Goal: Task Accomplishment & Management: Manage account settings

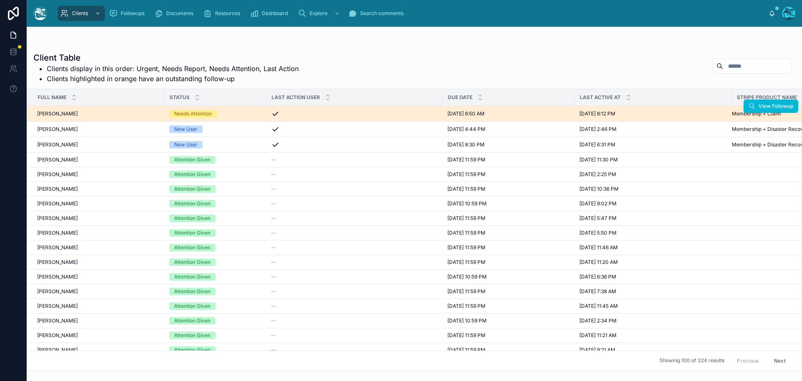
click at [239, 115] on div "Needs Attention" at bounding box center [215, 114] width 92 height 8
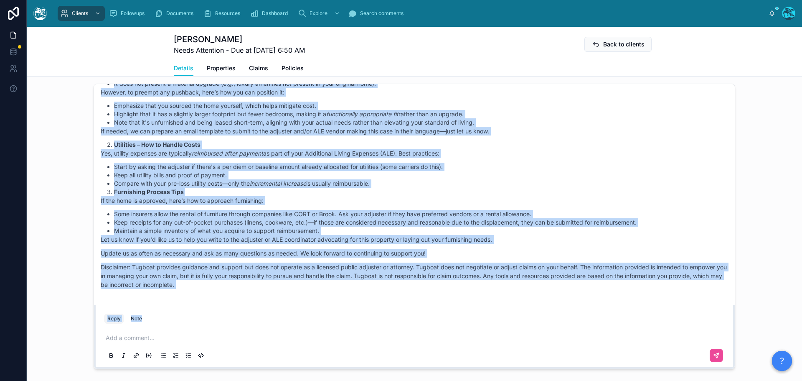
scroll to position [1404, 0]
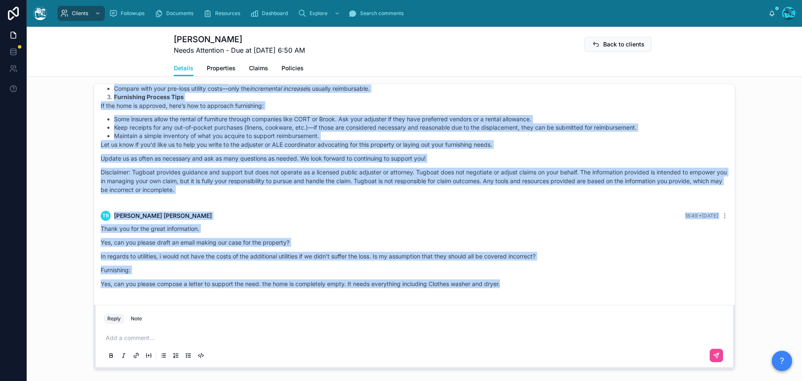
drag, startPoint x: 360, startPoint y: 213, endPoint x: 535, endPoint y: 296, distance: 193.6
copy div "Loremi Dolor 00:17 • Sitam Cons adipiscin, Elitse! Doeius tem inc utlabore etdo…"
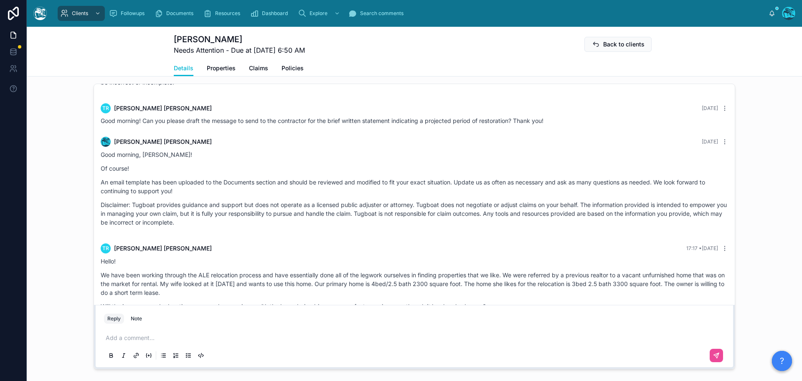
scroll to position [903, 0]
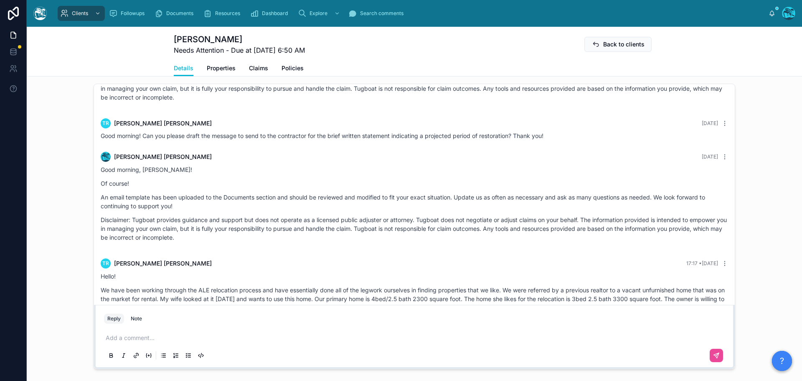
click at [255, 246] on div "Good morning, [PERSON_NAME]! Of course! An email template has been uploaded to …" at bounding box center [415, 205] width 628 height 81
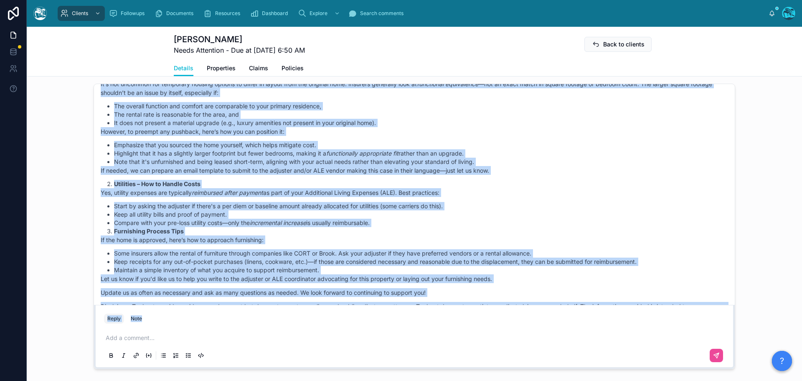
scroll to position [1404, 0]
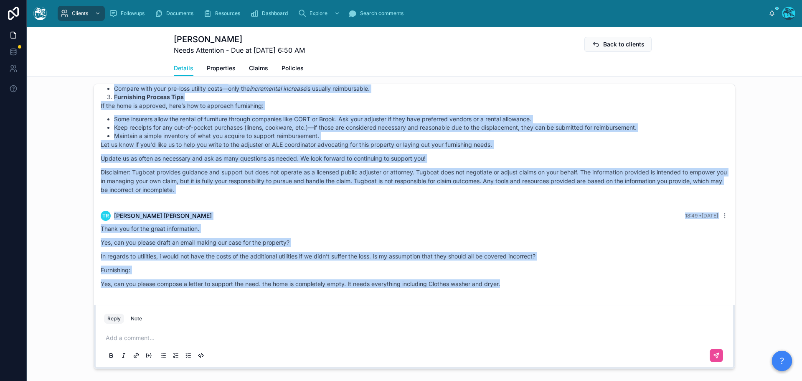
drag, startPoint x: 224, startPoint y: 199, endPoint x: 532, endPoint y: 282, distance: 318.6
copy div "LO Ipsumd Sitametco 54:28 • Adipi Elits! Do eius temp incidid utlabor etd MAG a…"
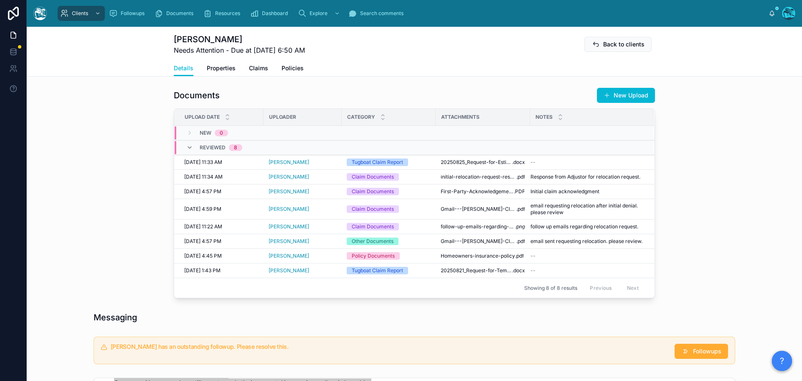
scroll to position [292, 0]
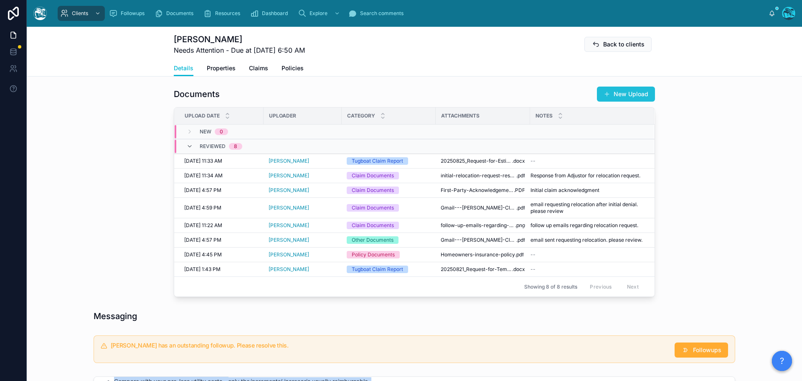
click at [620, 93] on button "New Upload" at bounding box center [626, 93] width 58 height 15
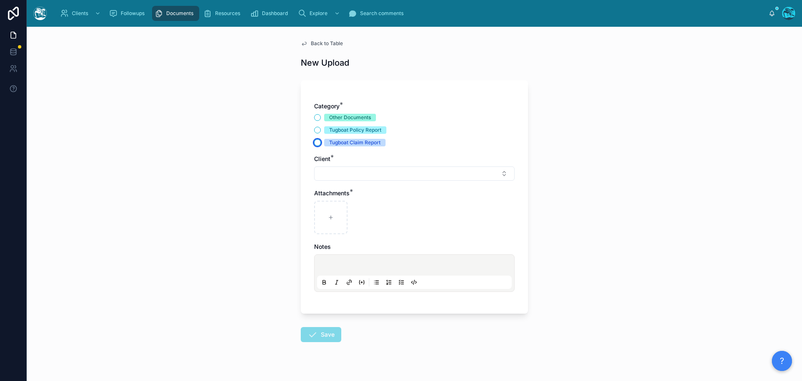
click at [314, 142] on button "Tugboat Claim Report" at bounding box center [317, 142] width 7 height 7
click at [333, 170] on button "Select Button" at bounding box center [414, 173] width 201 height 14
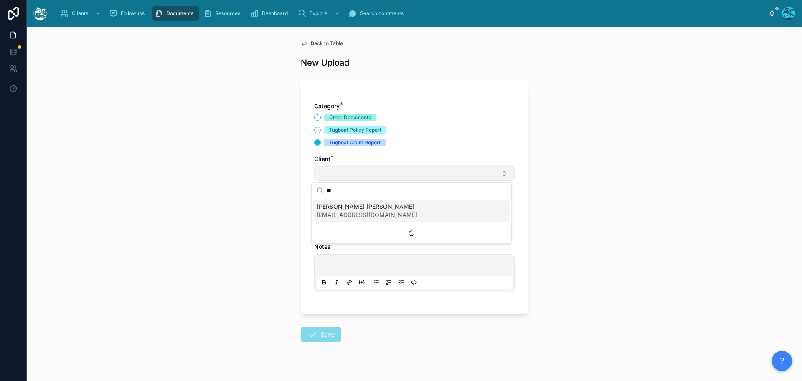
type input "*"
type input "****"
click at [335, 216] on span "[EMAIL_ADDRESS][DOMAIN_NAME]" at bounding box center [367, 215] width 101 height 8
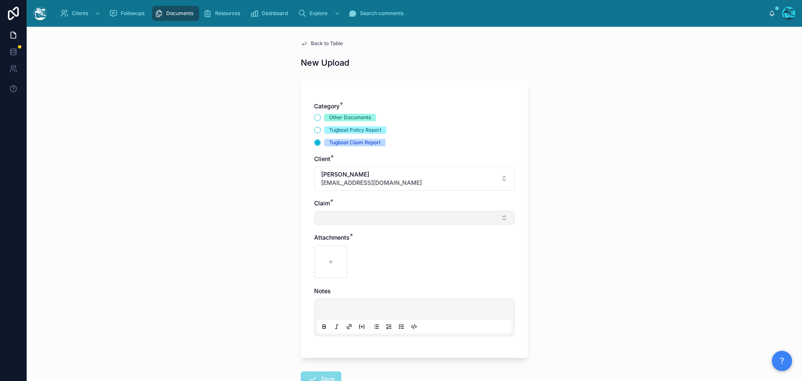
click at [328, 220] on button "Select Button" at bounding box center [414, 218] width 201 height 14
click at [329, 253] on span "Chestnut Water Loss" at bounding box center [345, 251] width 57 height 8
click at [329, 259] on div at bounding box center [330, 263] width 33 height 33
click at [328, 264] on icon at bounding box center [331, 263] width 6 height 6
type input "**********"
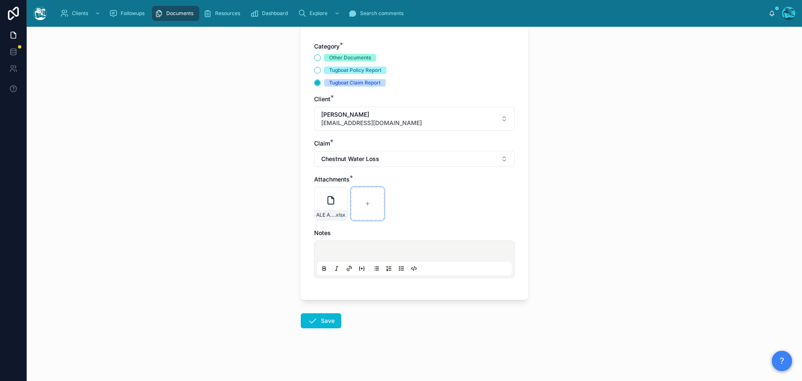
scroll to position [61, 0]
click at [308, 323] on icon at bounding box center [313, 320] width 10 height 10
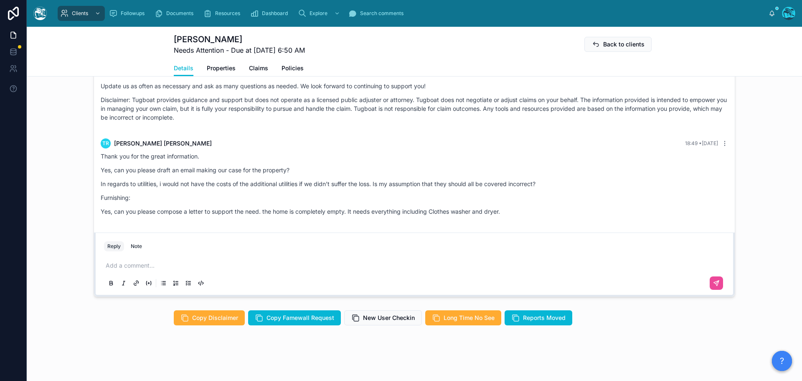
scroll to position [673, 0]
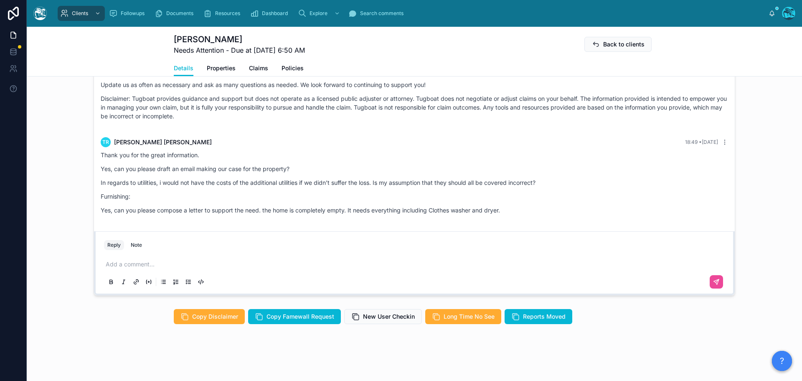
click at [125, 265] on p at bounding box center [416, 264] width 621 height 8
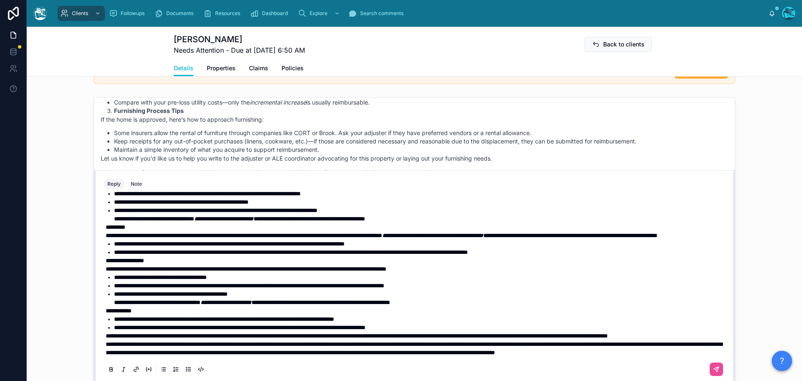
scroll to position [77, 0]
click at [106, 341] on span "**********" at bounding box center [414, 348] width 617 height 14
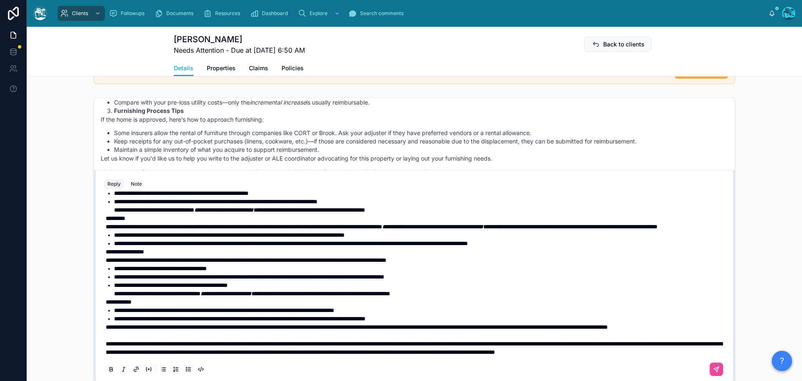
click at [106, 324] on span "**********" at bounding box center [357, 327] width 502 height 6
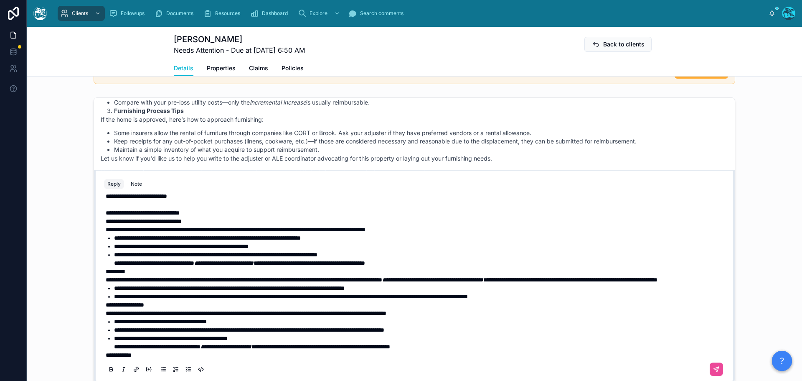
scroll to position [0, 0]
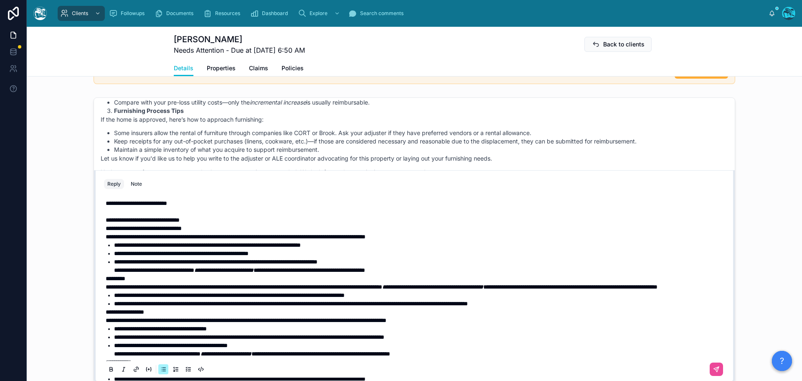
click at [575, 308] on li "**********" at bounding box center [420, 303] width 613 height 8
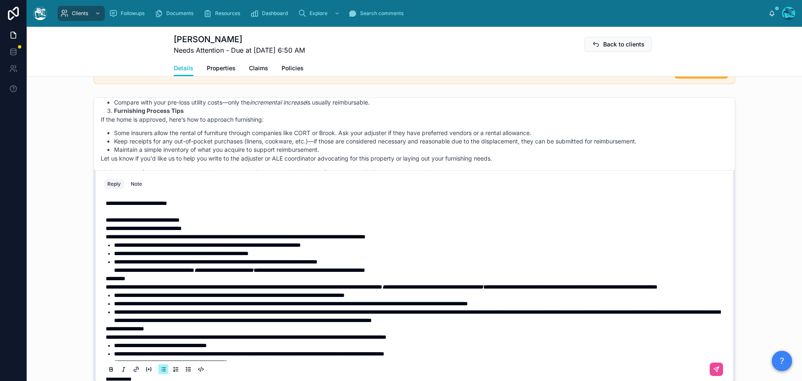
click at [174, 320] on span "**********" at bounding box center [417, 316] width 606 height 14
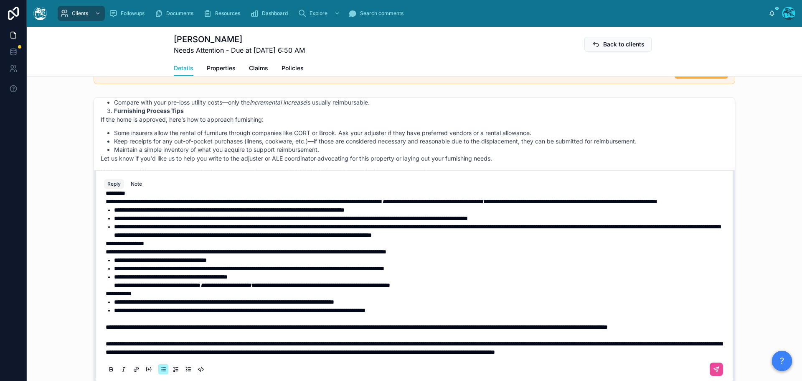
scroll to position [110, 0]
click at [106, 324] on span "**********" at bounding box center [357, 327] width 502 height 6
drag, startPoint x: 710, startPoint y: 368, endPoint x: 728, endPoint y: 355, distance: 22.5
click at [713, 368] on icon at bounding box center [716, 369] width 7 height 7
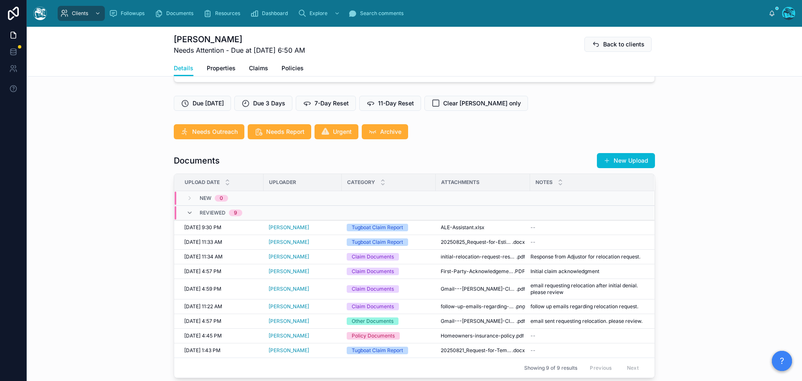
scroll to position [226, 0]
click at [623, 159] on button "New Upload" at bounding box center [626, 160] width 58 height 15
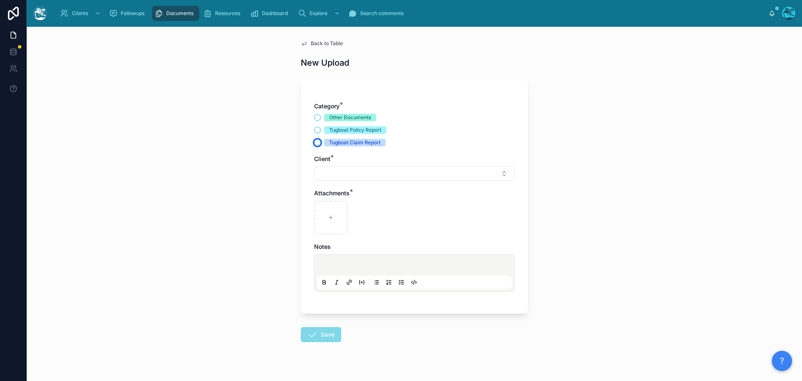
click at [314, 140] on button "Tugboat Claim Report" at bounding box center [317, 142] width 7 height 7
click at [332, 173] on button "Select Button" at bounding box center [414, 173] width 201 height 14
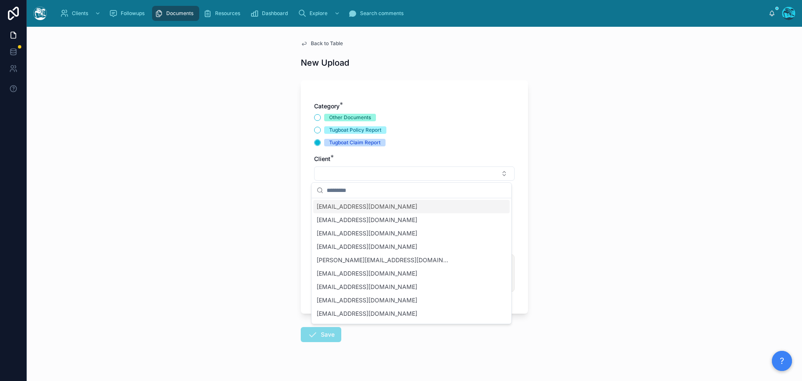
click at [261, 180] on div "Back to Table New Upload Category * Other Documents Tugboat Policy Report Tugbo…" at bounding box center [415, 204] width 776 height 354
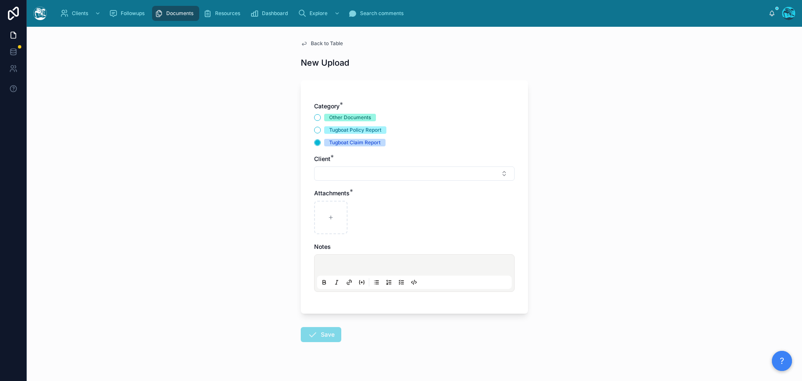
drag, startPoint x: 329, startPoint y: 102, endPoint x: 321, endPoint y: 42, distance: 59.8
click at [321, 42] on span "Back to Table" at bounding box center [327, 43] width 32 height 7
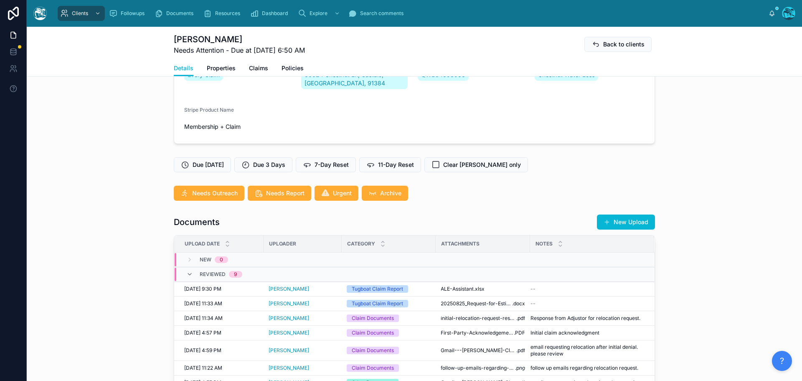
scroll to position [167, 0]
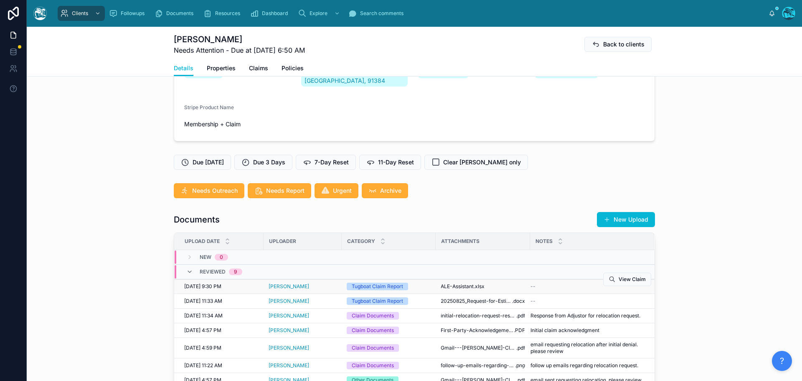
click at [577, 285] on div "--" at bounding box center [587, 286] width 113 height 7
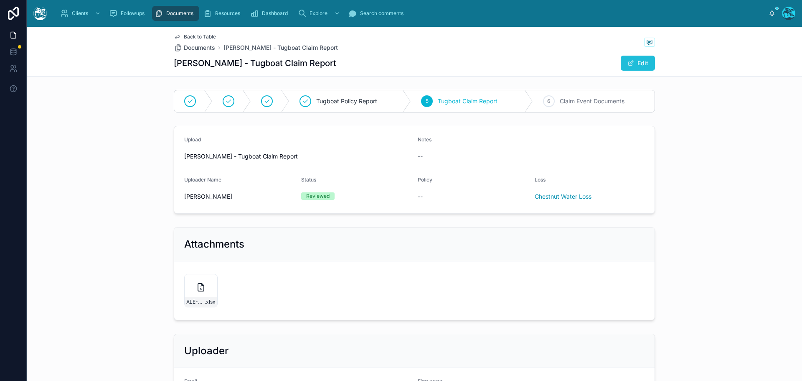
click at [635, 62] on button "Edit" at bounding box center [638, 63] width 34 height 15
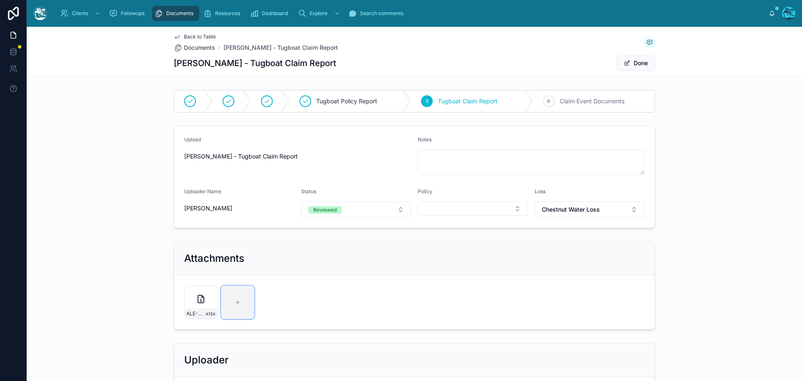
click at [229, 299] on div at bounding box center [237, 301] width 33 height 33
type input "**********"
click at [631, 63] on button "Done" at bounding box center [636, 63] width 38 height 15
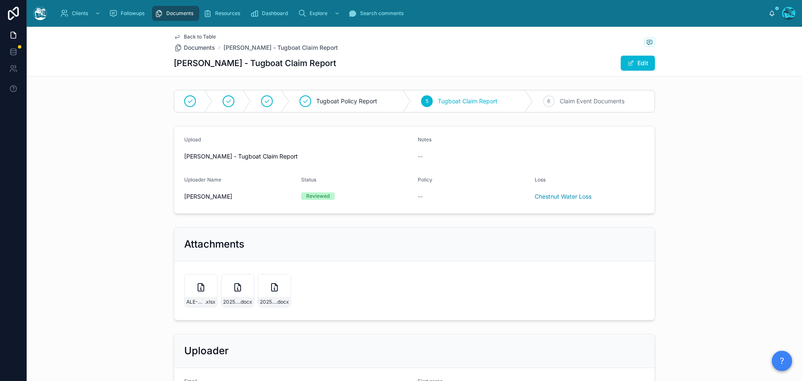
click at [201, 36] on span "Back to Table" at bounding box center [200, 36] width 32 height 7
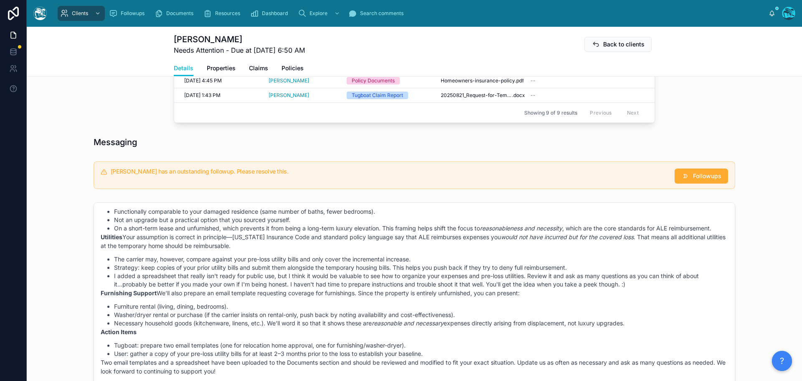
scroll to position [501, 0]
click at [696, 173] on span "Followups" at bounding box center [707, 174] width 28 height 8
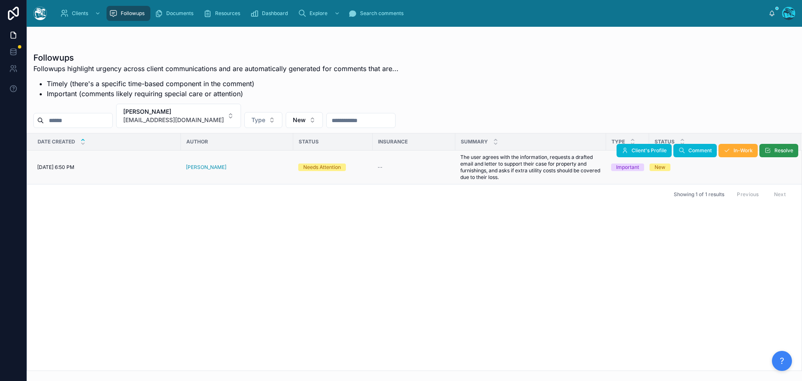
click at [765, 153] on icon at bounding box center [768, 150] width 7 height 7
click at [217, 118] on button "[PERSON_NAME] [EMAIL_ADDRESS][DOMAIN_NAME]" at bounding box center [178, 116] width 125 height 24
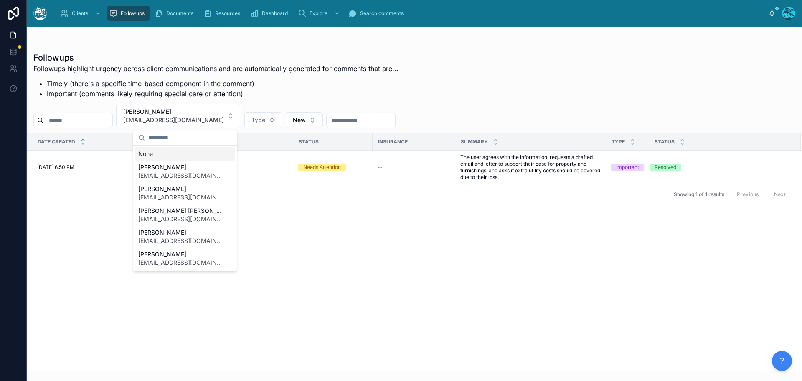
click at [149, 153] on div "None" at bounding box center [185, 153] width 100 height 13
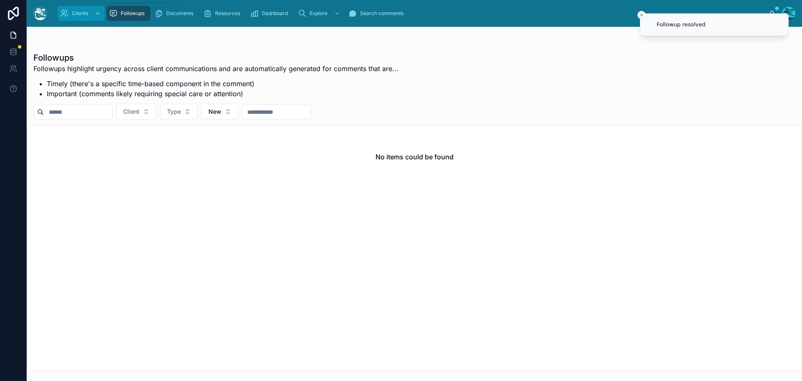
click at [77, 17] on div "Clients" at bounding box center [81, 13] width 42 height 13
